Goal: Information Seeking & Learning: Learn about a topic

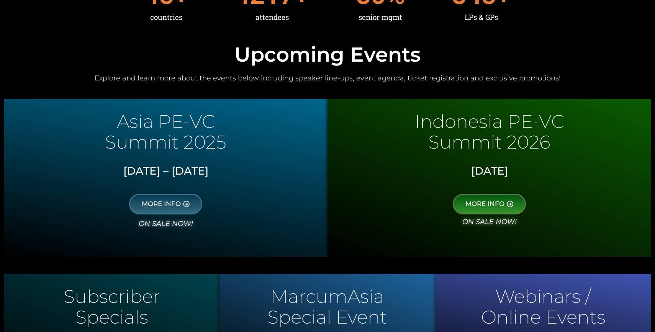
click at [402, 56] on h2 "Upcoming Events" at bounding box center [327, 54] width 647 height 20
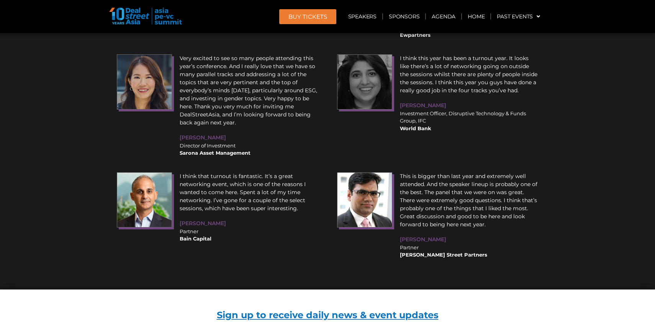
scroll to position [9702, 0]
